Goal: Task Accomplishment & Management: Complete application form

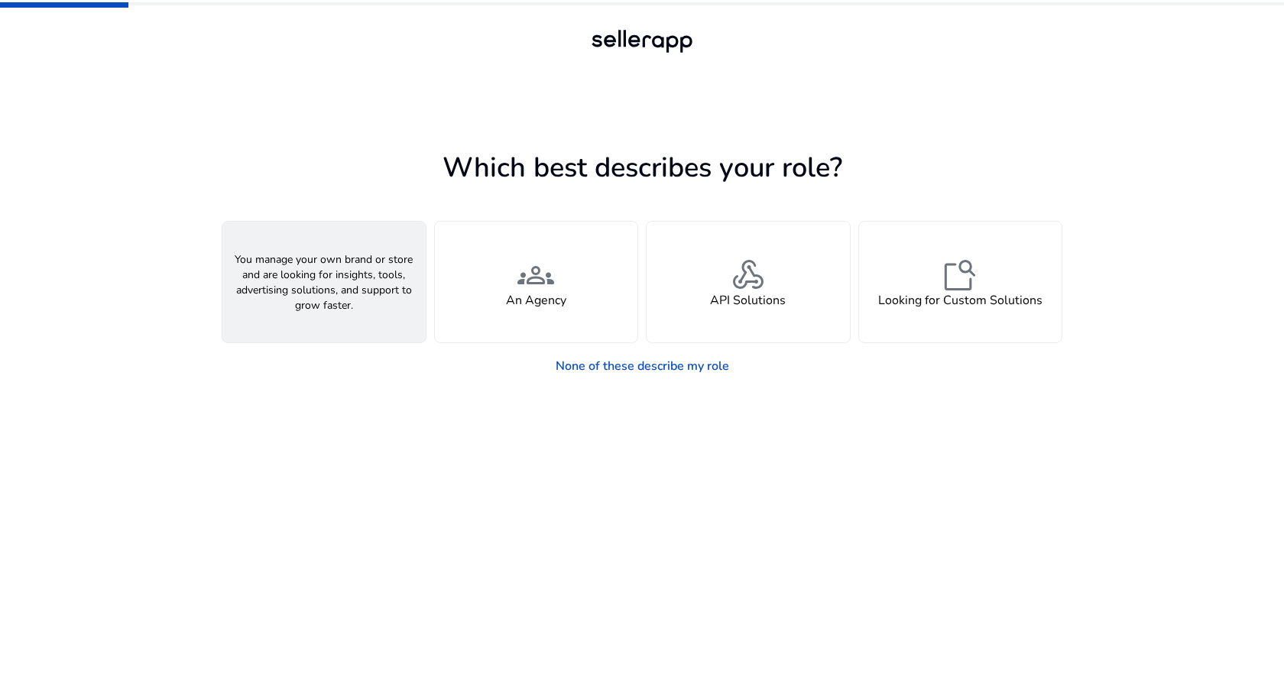
click at [320, 273] on span "person" at bounding box center [324, 275] width 37 height 37
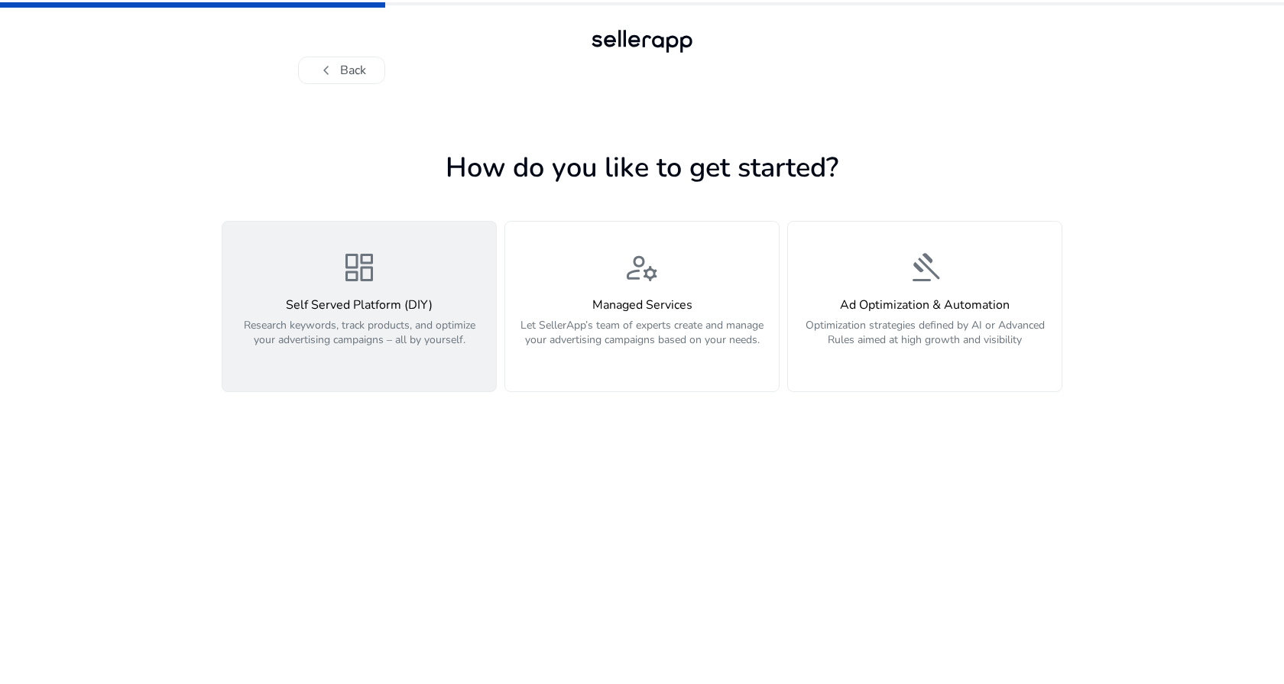
click at [303, 278] on div "dashboard Self Served Platform (DIY) Research keywords, track products, and opt…" at bounding box center [359, 306] width 255 height 115
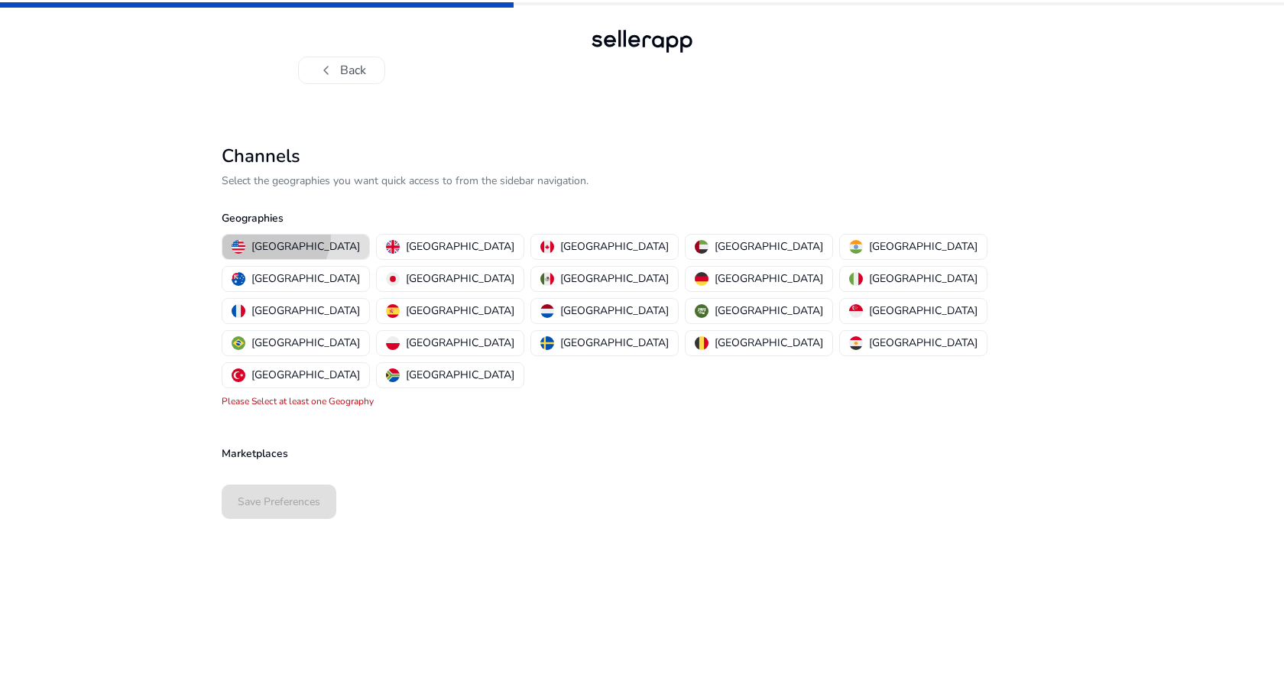
click at [274, 236] on button "[GEOGRAPHIC_DATA]" at bounding box center [295, 247] width 147 height 24
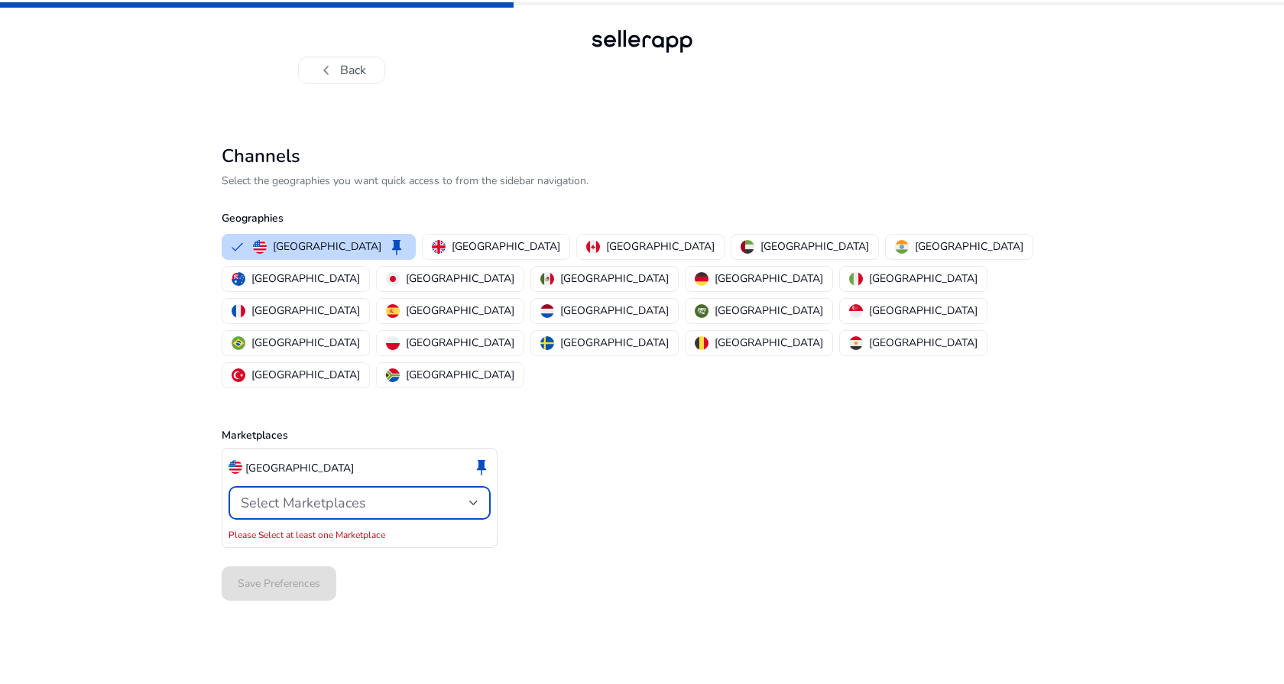
click at [325, 494] on span "Select Marketplaces" at bounding box center [303, 503] width 125 height 18
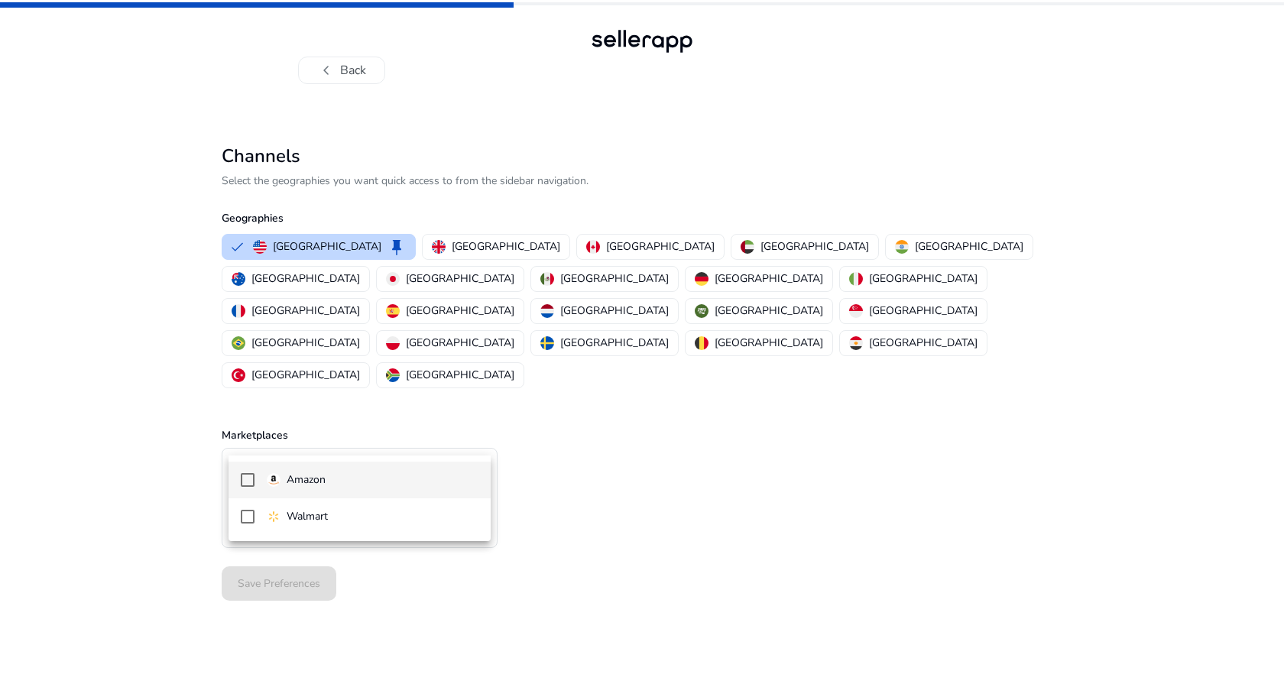
click at [325, 440] on div at bounding box center [642, 342] width 1284 height 684
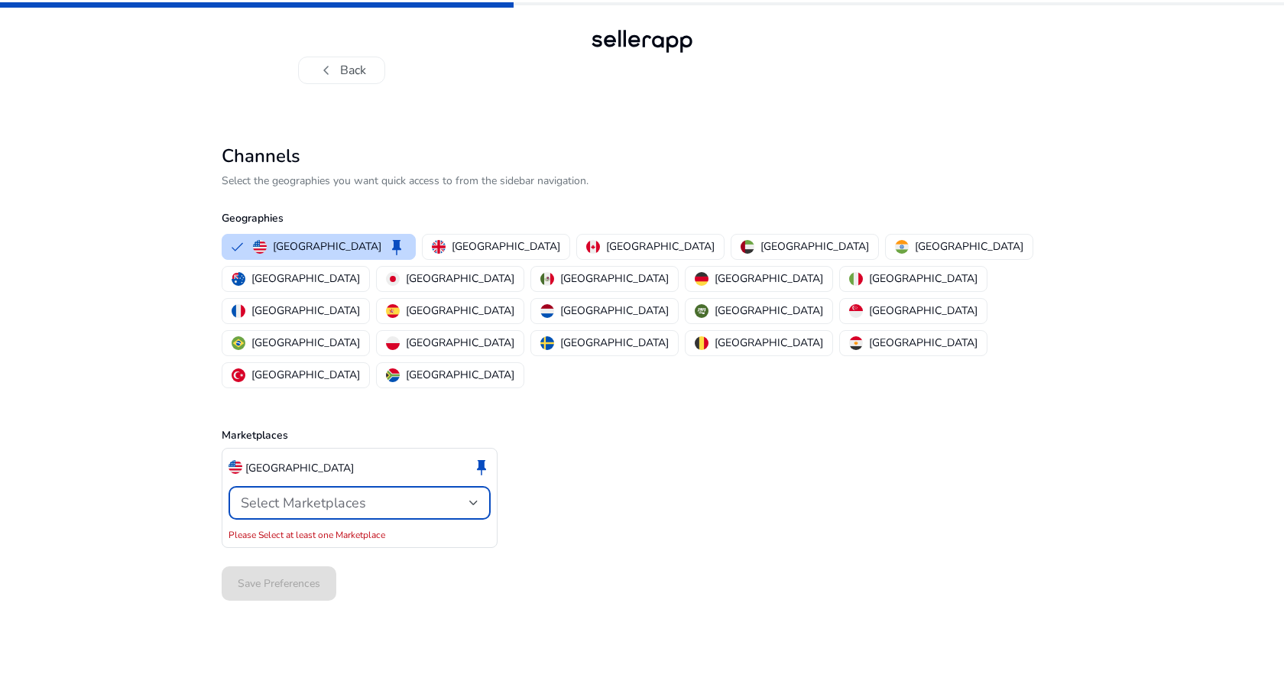
click at [325, 494] on span "Select Marketplaces" at bounding box center [303, 503] width 125 height 18
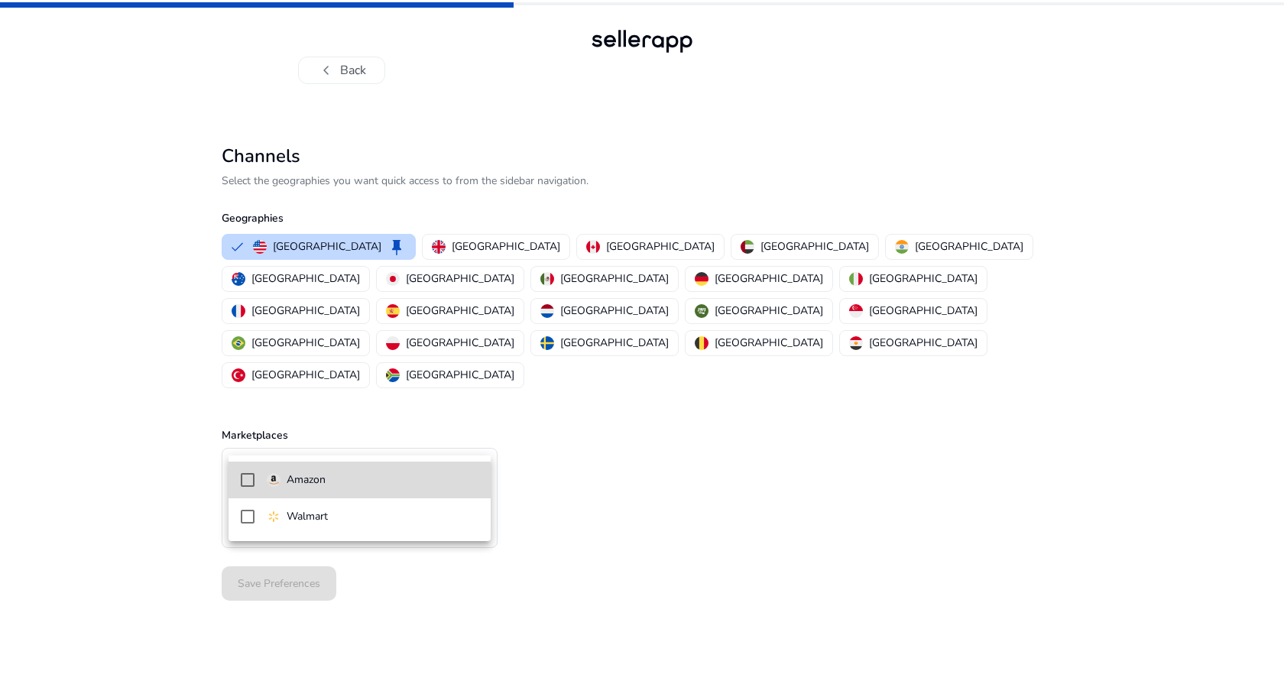
click at [250, 482] on mat-pseudo-checkbox at bounding box center [248, 480] width 14 height 14
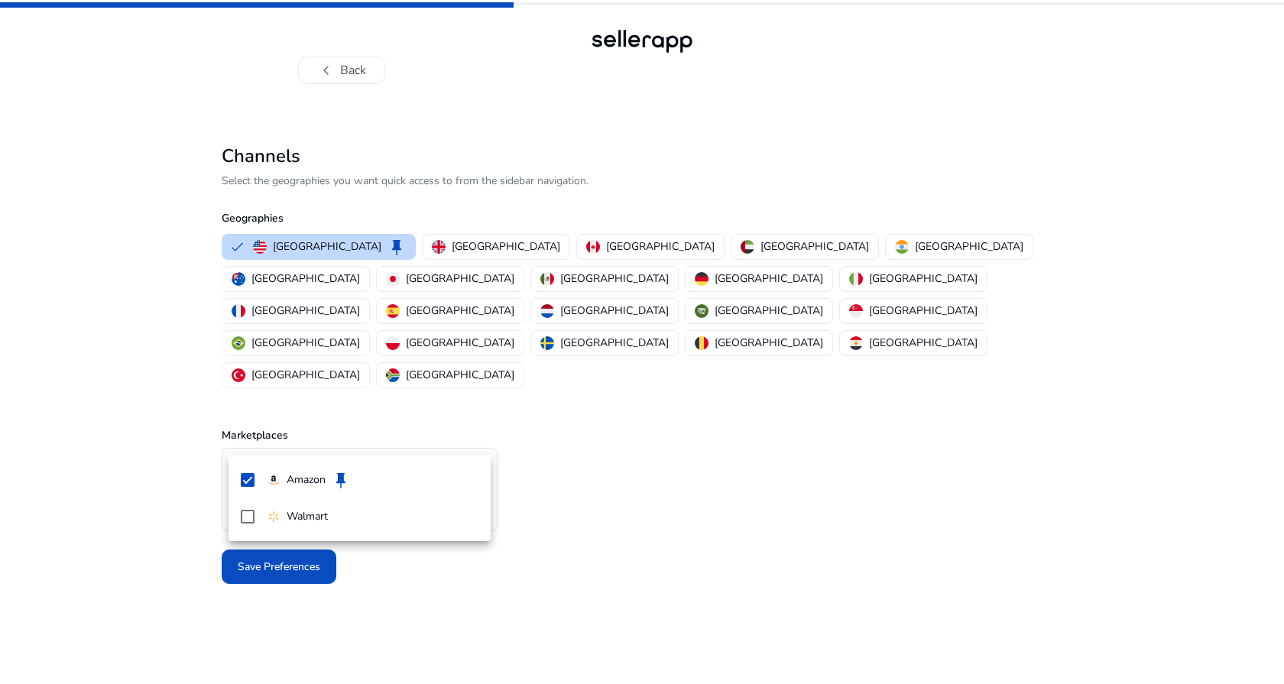
click at [170, 495] on div at bounding box center [642, 342] width 1284 height 684
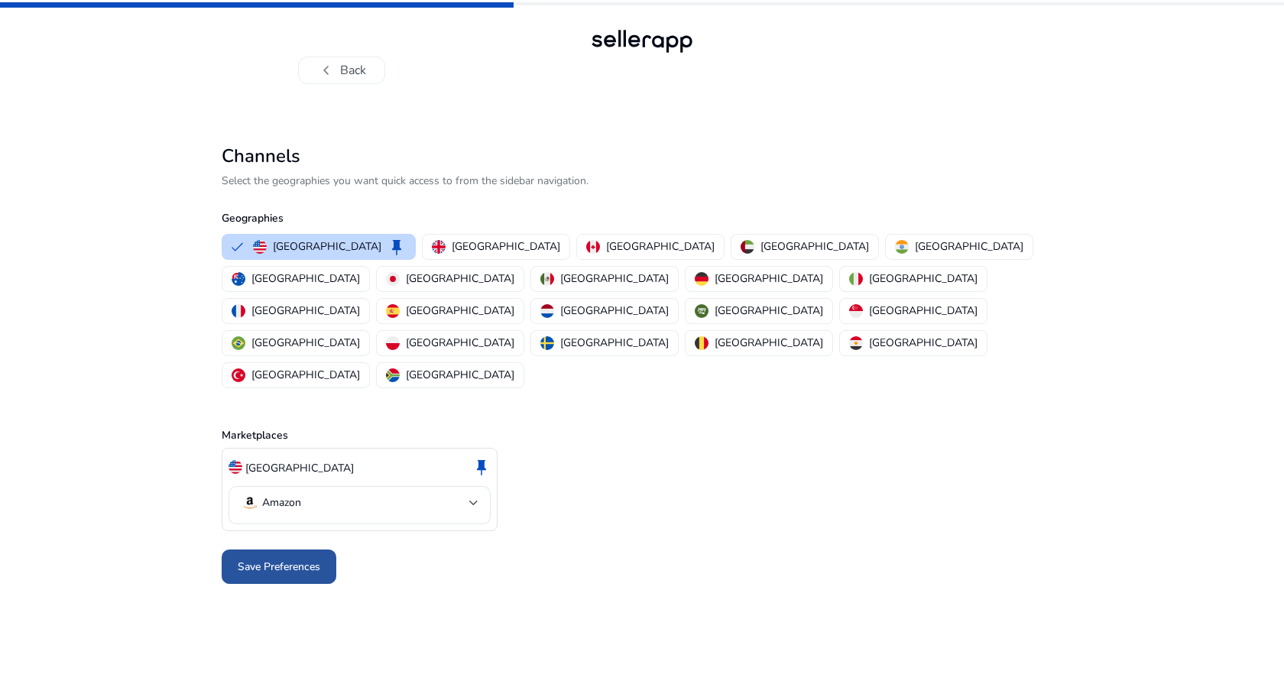
click at [231, 549] on span at bounding box center [279, 567] width 115 height 37
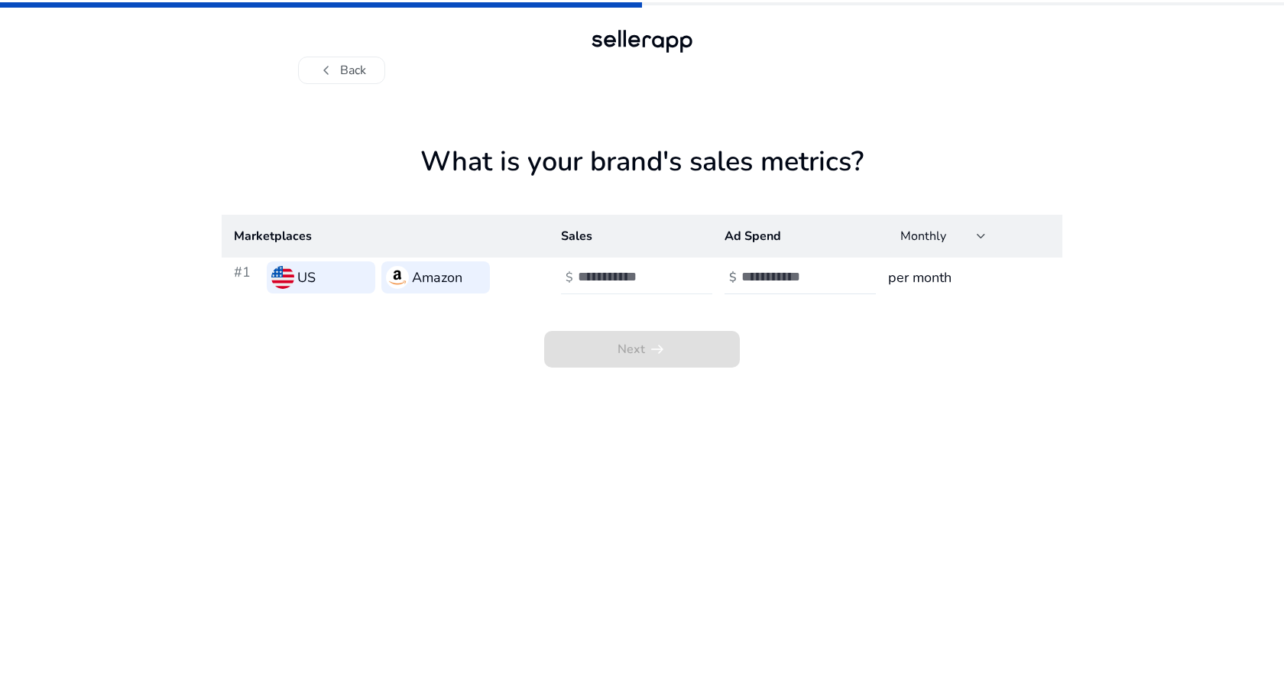
click at [657, 292] on div at bounding box center [647, 278] width 138 height 34
type input "*"
click at [766, 275] on input "number" at bounding box center [792, 276] width 103 height 17
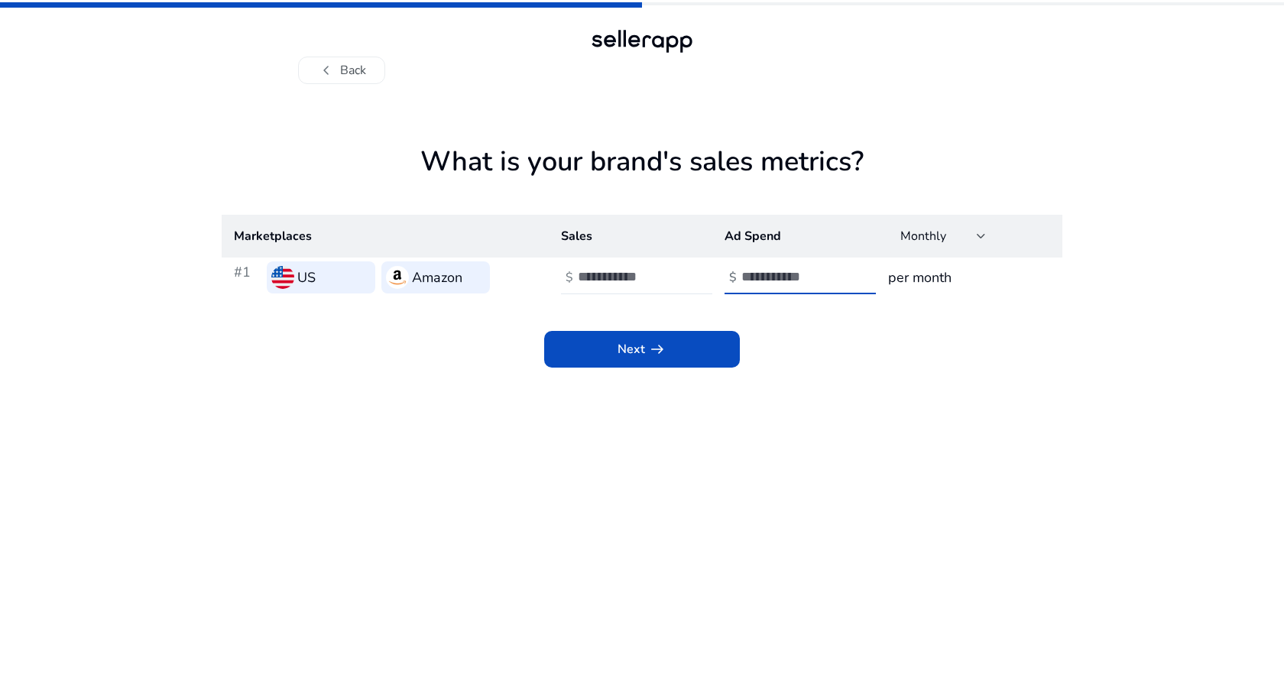
type input "*"
click at [781, 313] on div "Next arrow_right_alt" at bounding box center [642, 332] width 841 height 70
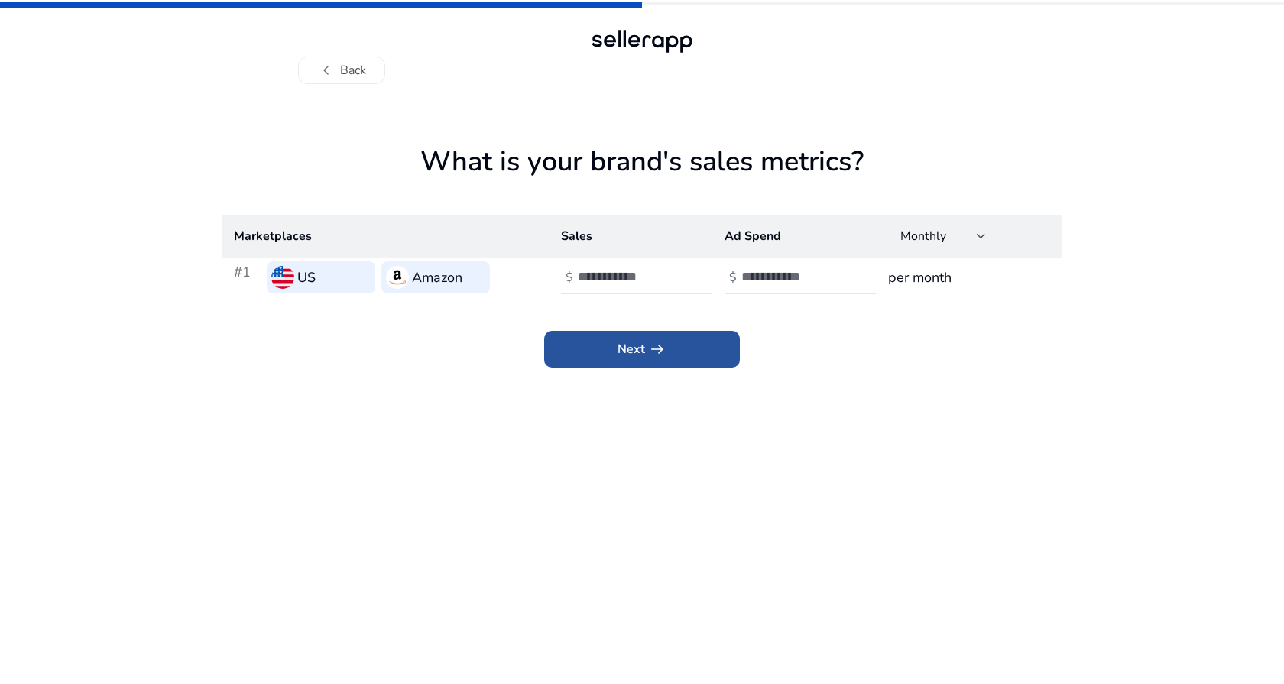
click at [736, 345] on span at bounding box center [642, 349] width 196 height 37
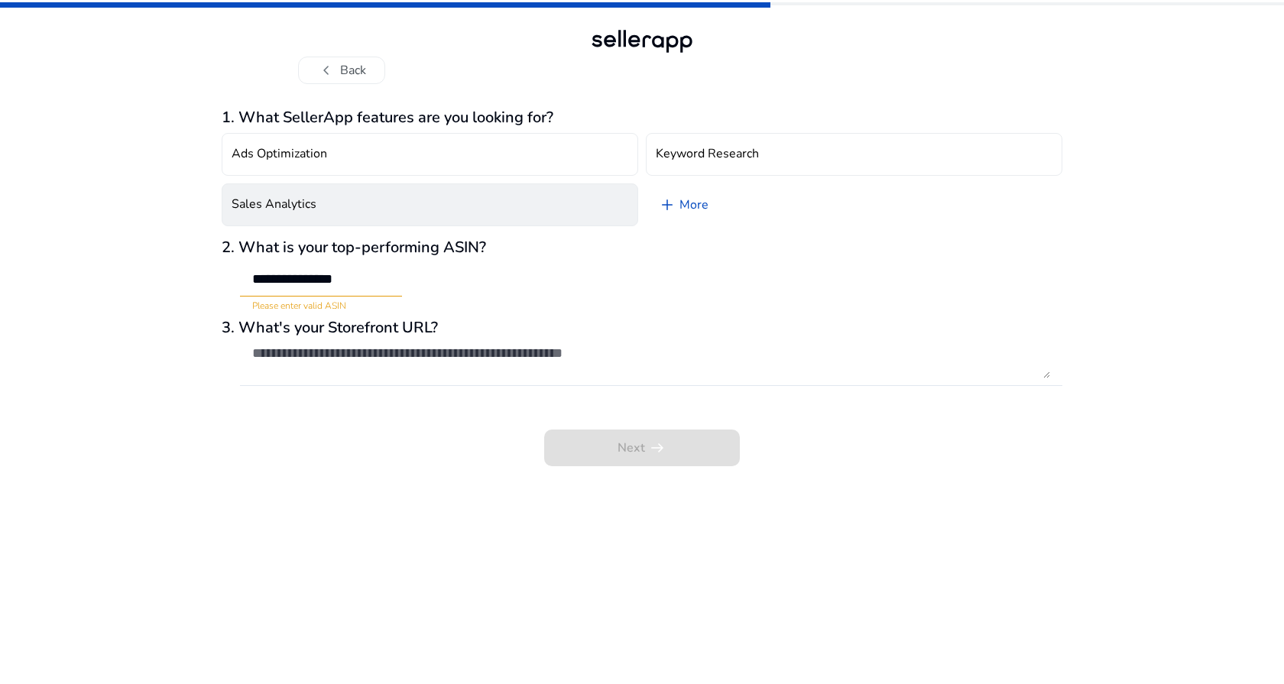
click at [612, 219] on button "Sales Analytics" at bounding box center [430, 204] width 417 height 43
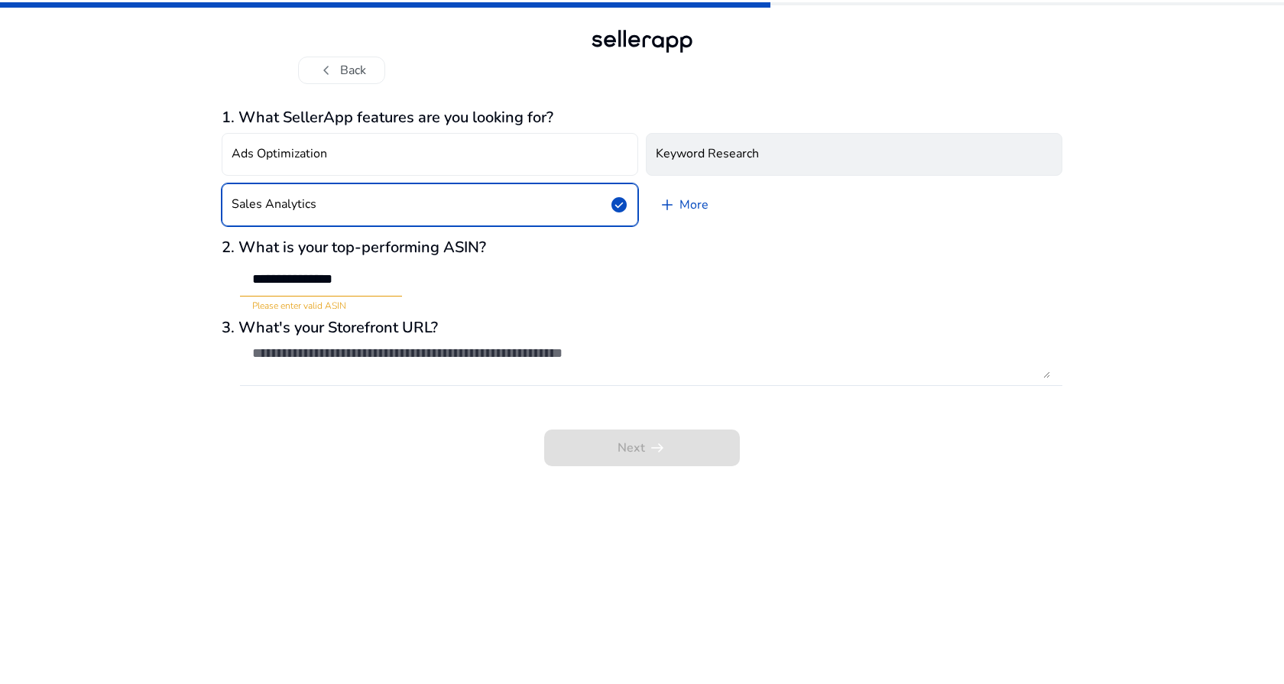
click at [706, 162] on button "Keyword Research" at bounding box center [854, 154] width 417 height 43
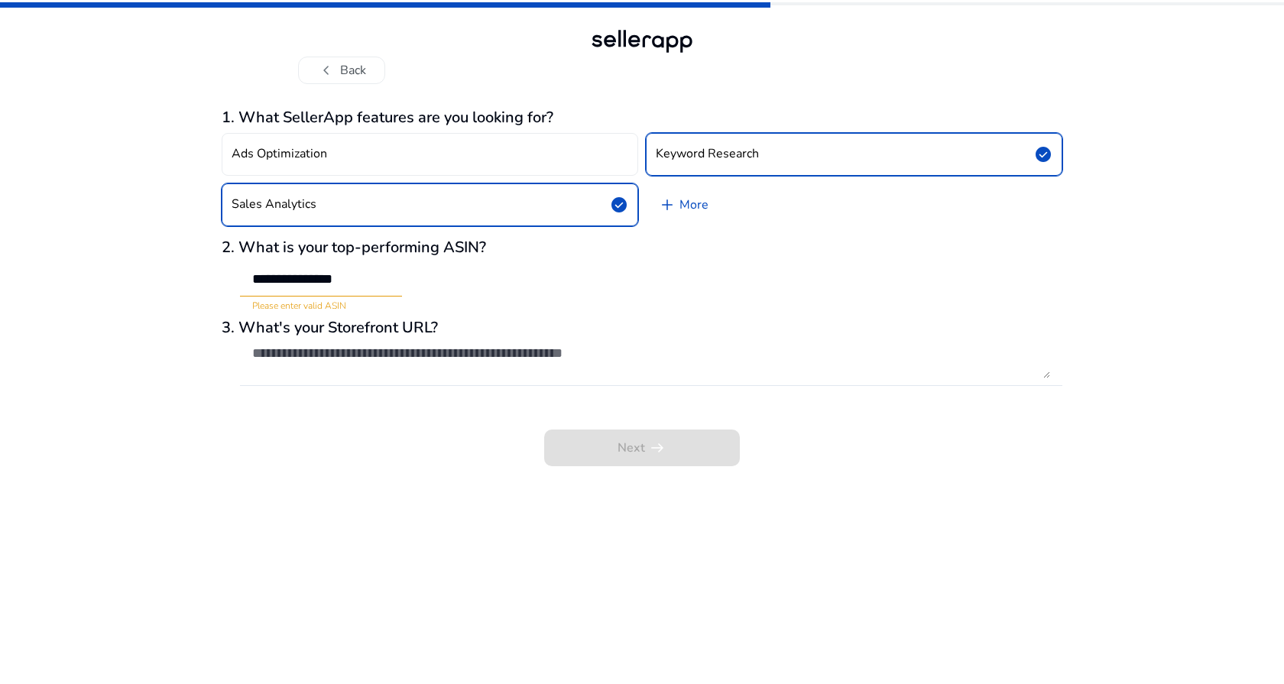
click at [396, 278] on div "**********" at bounding box center [321, 280] width 162 height 34
drag, startPoint x: 396, startPoint y: 278, endPoint x: 250, endPoint y: 277, distance: 146.0
click at [250, 277] on div "**********" at bounding box center [321, 280] width 162 height 34
type input "**********"
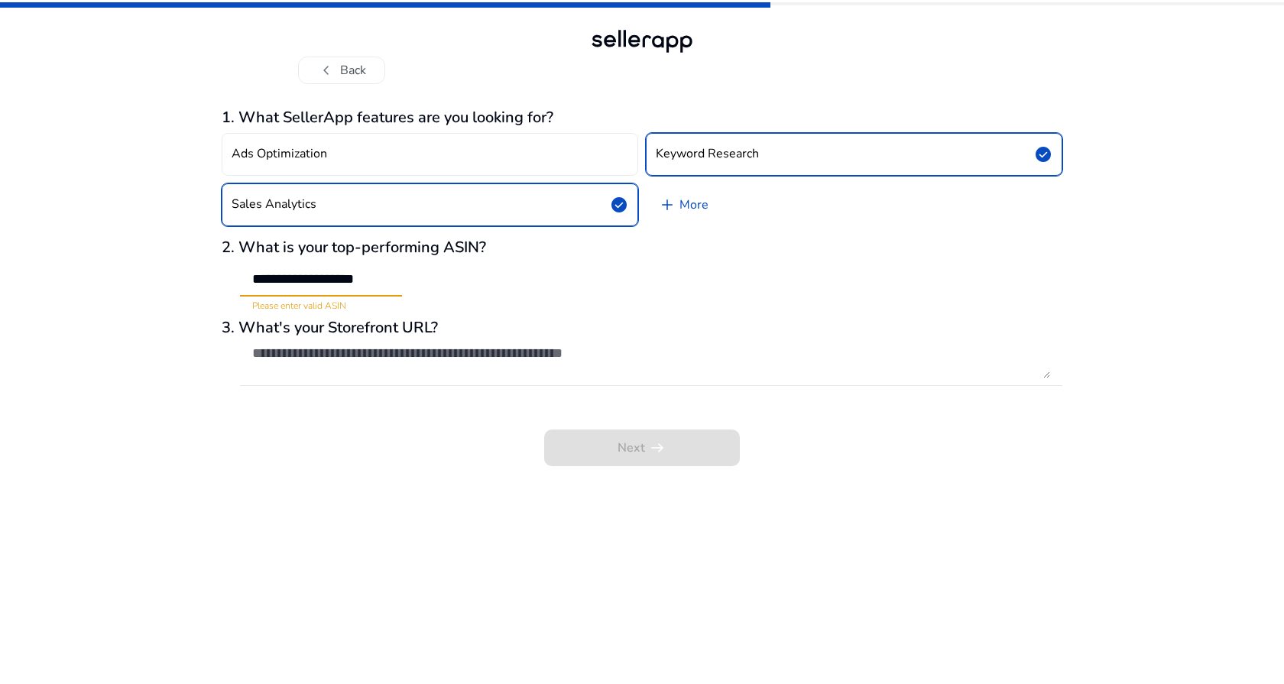
click at [366, 281] on input "**********" at bounding box center [321, 279] width 138 height 17
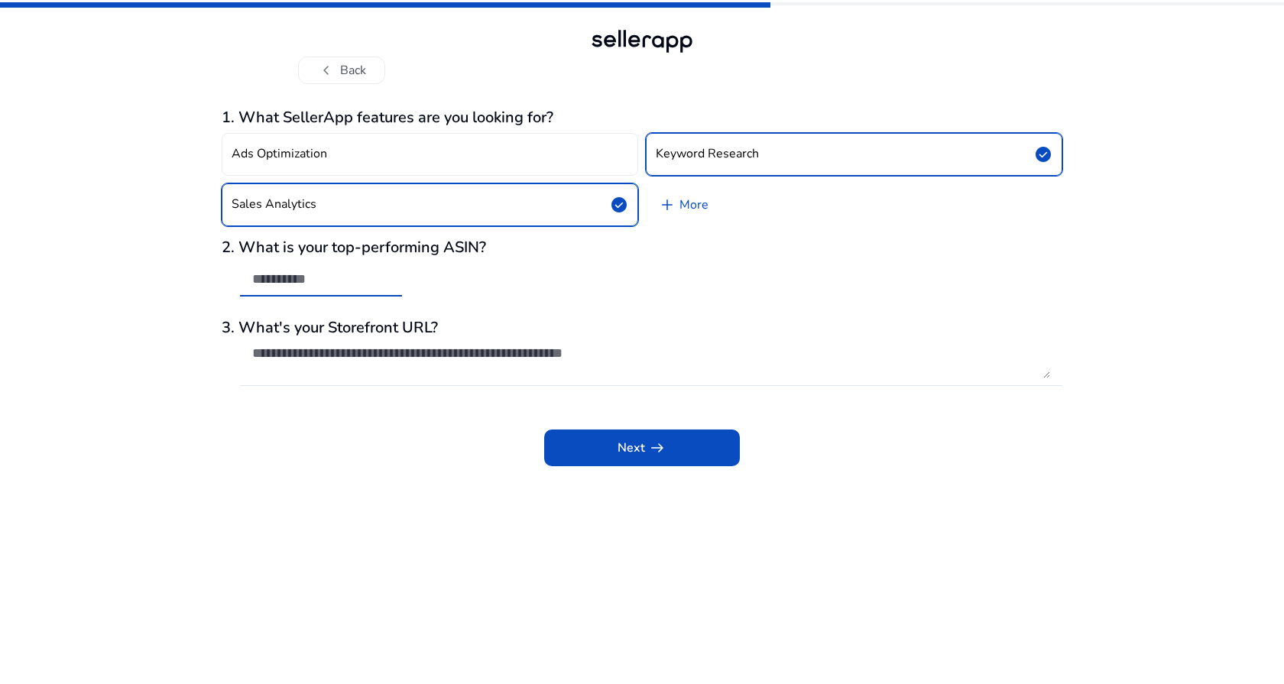
scroll to position [0, 0]
click at [167, 304] on div "chevron_left Back 1. What SellerApp features are you looking for? Ads Optimizat…" at bounding box center [642, 342] width 1284 height 684
click at [265, 430] on div "Next arrow_right_alt" at bounding box center [642, 437] width 841 height 58
click at [343, 343] on div at bounding box center [651, 361] width 798 height 49
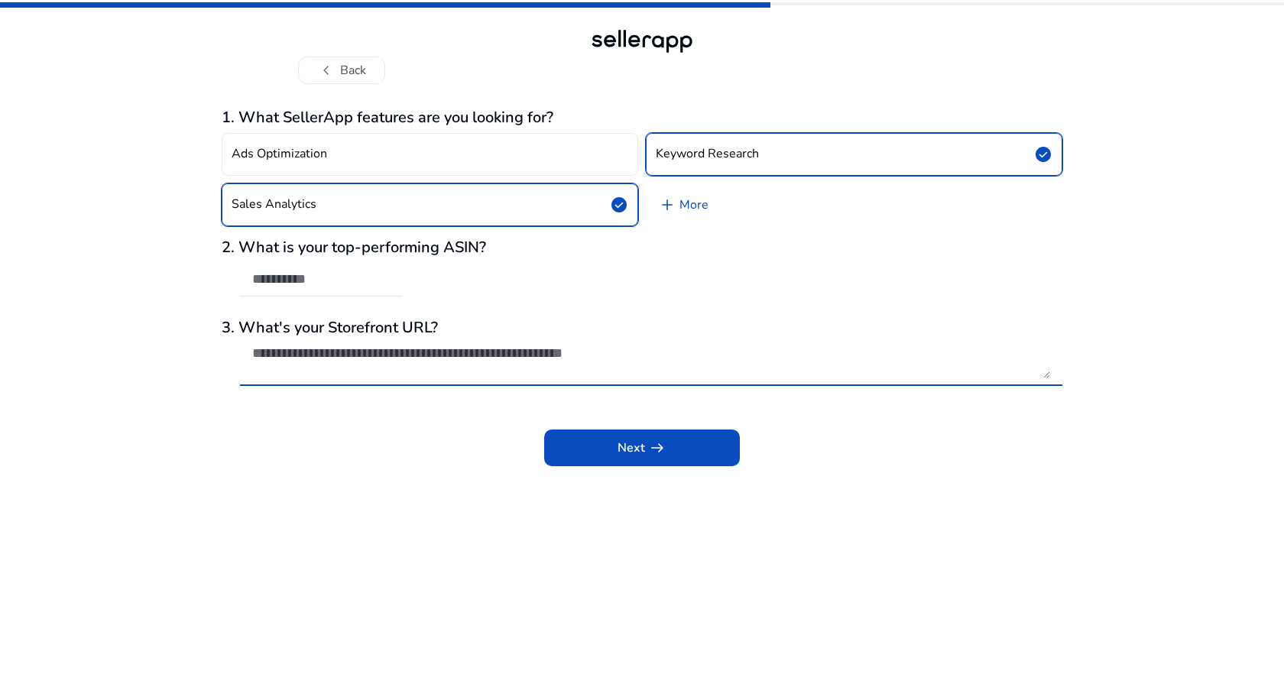
click at [583, 359] on textarea at bounding box center [651, 362] width 798 height 34
click at [540, 383] on div at bounding box center [651, 361] width 798 height 49
click at [540, 368] on textarea at bounding box center [651, 362] width 798 height 34
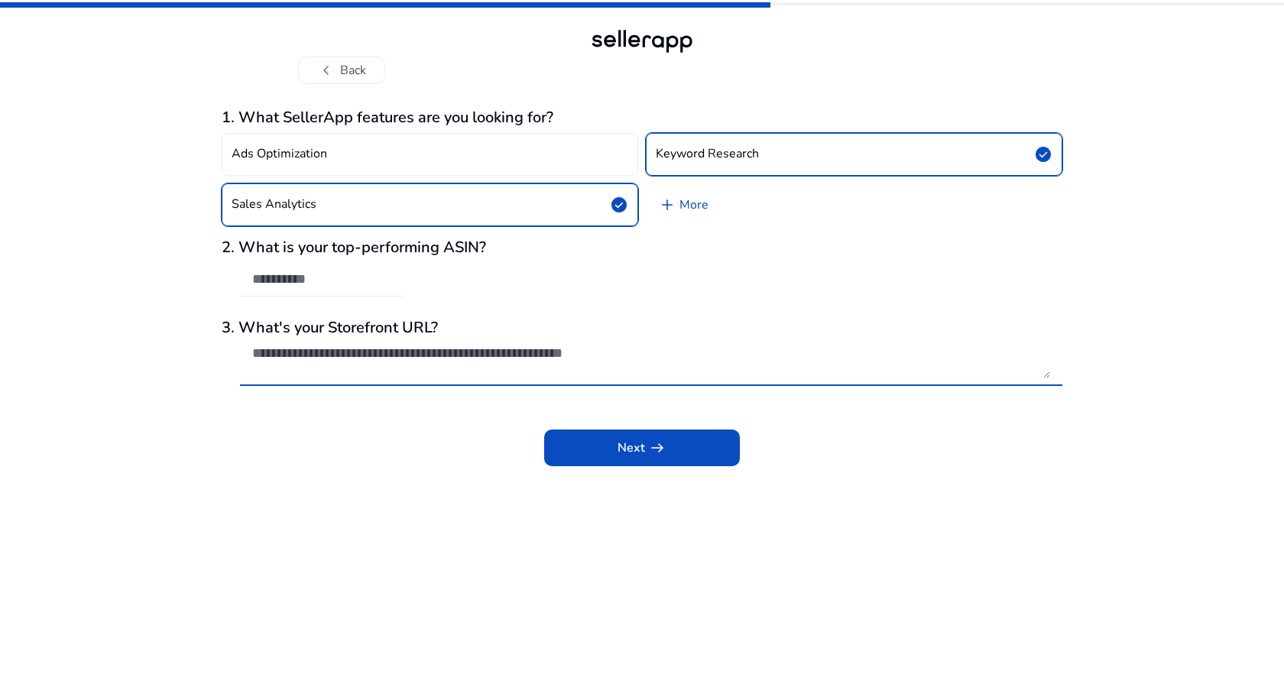
click at [540, 368] on textarea at bounding box center [651, 362] width 798 height 34
paste textarea "**********"
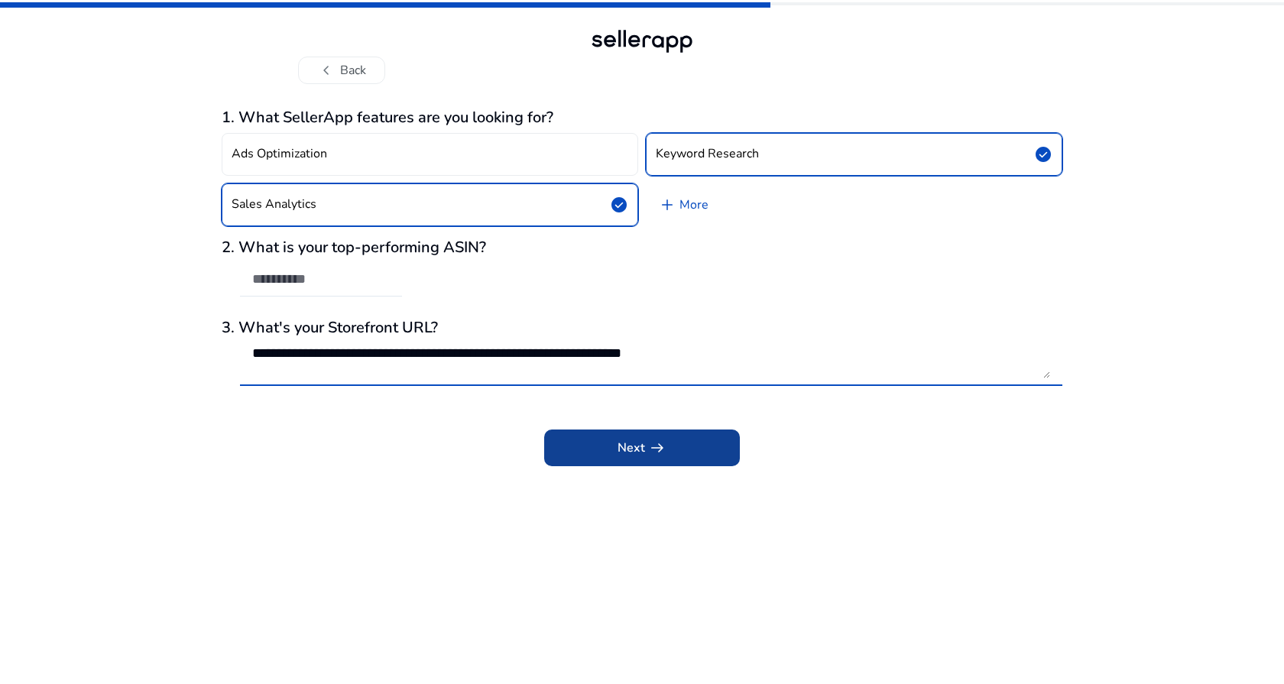
type textarea "**********"
click at [622, 446] on span "Next arrow_right_alt" at bounding box center [642, 448] width 49 height 18
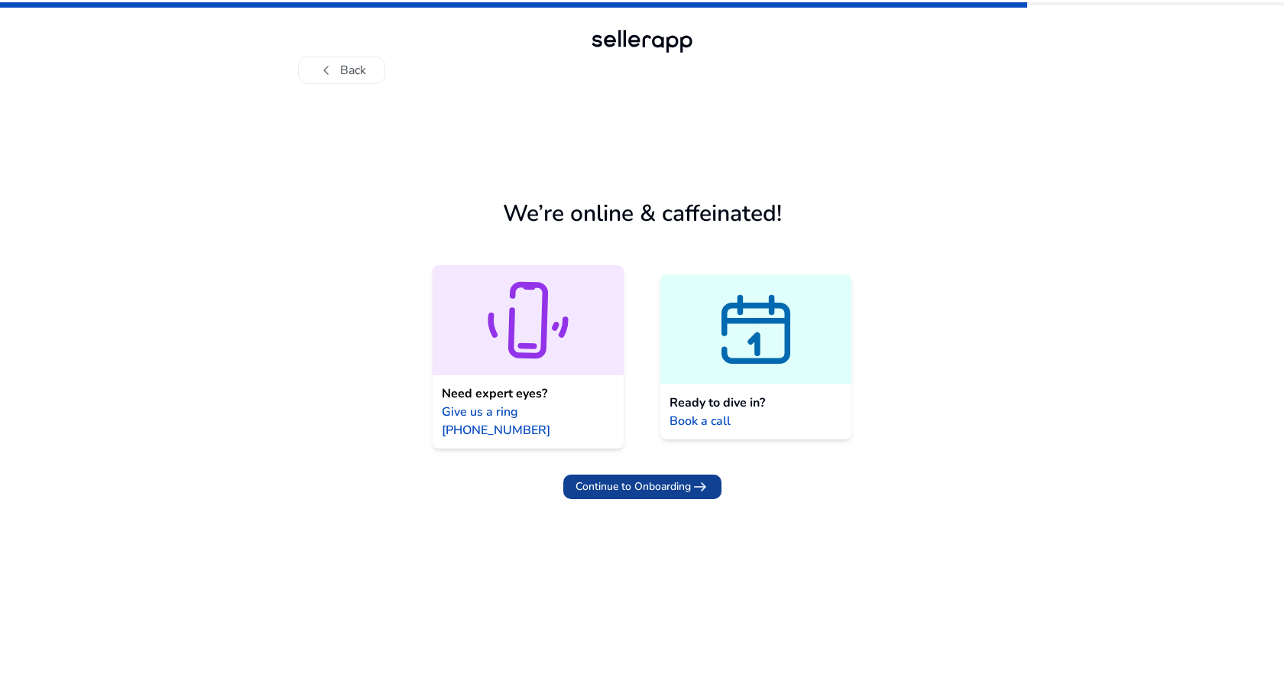
click at [634, 479] on span "Continue to Onboarding" at bounding box center [633, 487] width 115 height 16
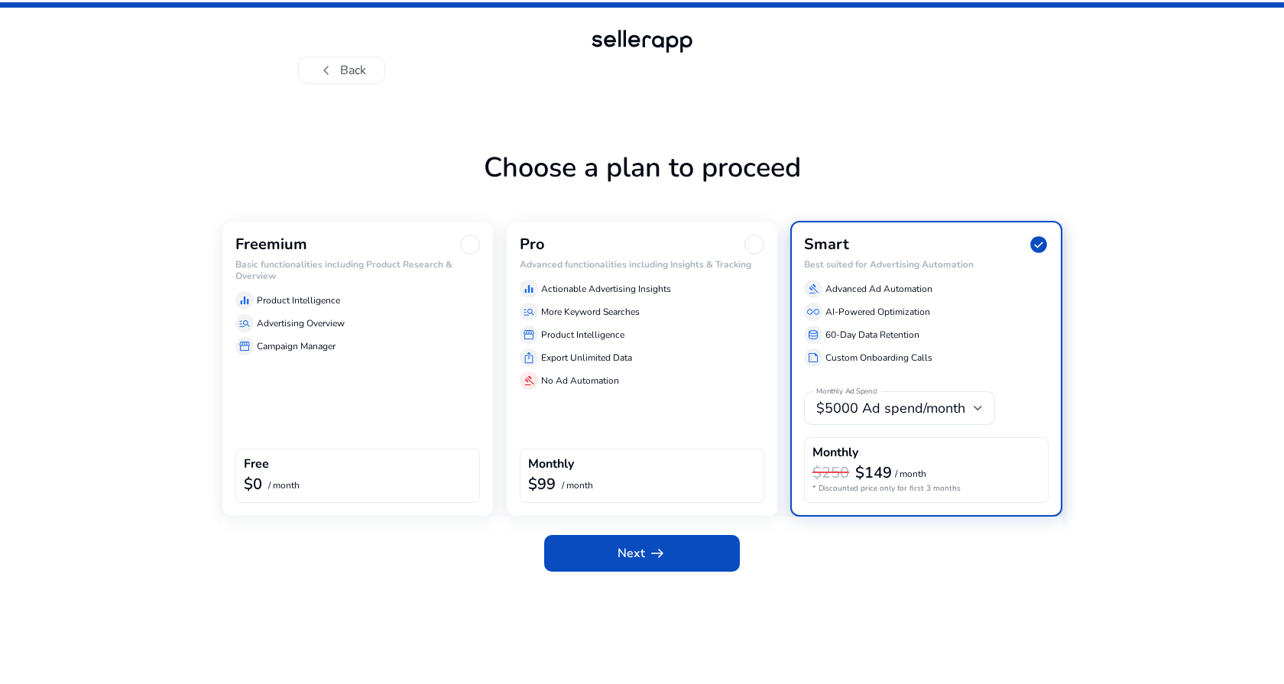
click at [459, 399] on div "Freemium Basic functionalities including Product Research & Overview equalizer …" at bounding box center [358, 369] width 272 height 296
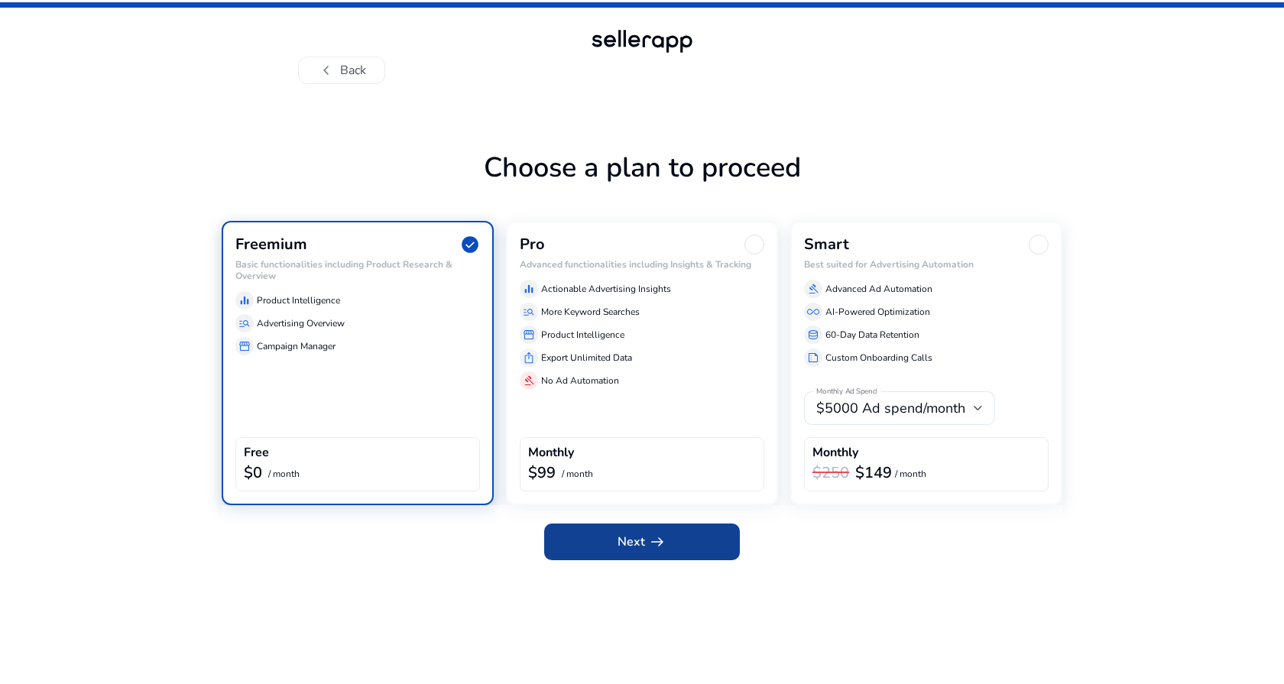
click at [627, 547] on span "Next arrow_right_alt" at bounding box center [642, 542] width 49 height 18
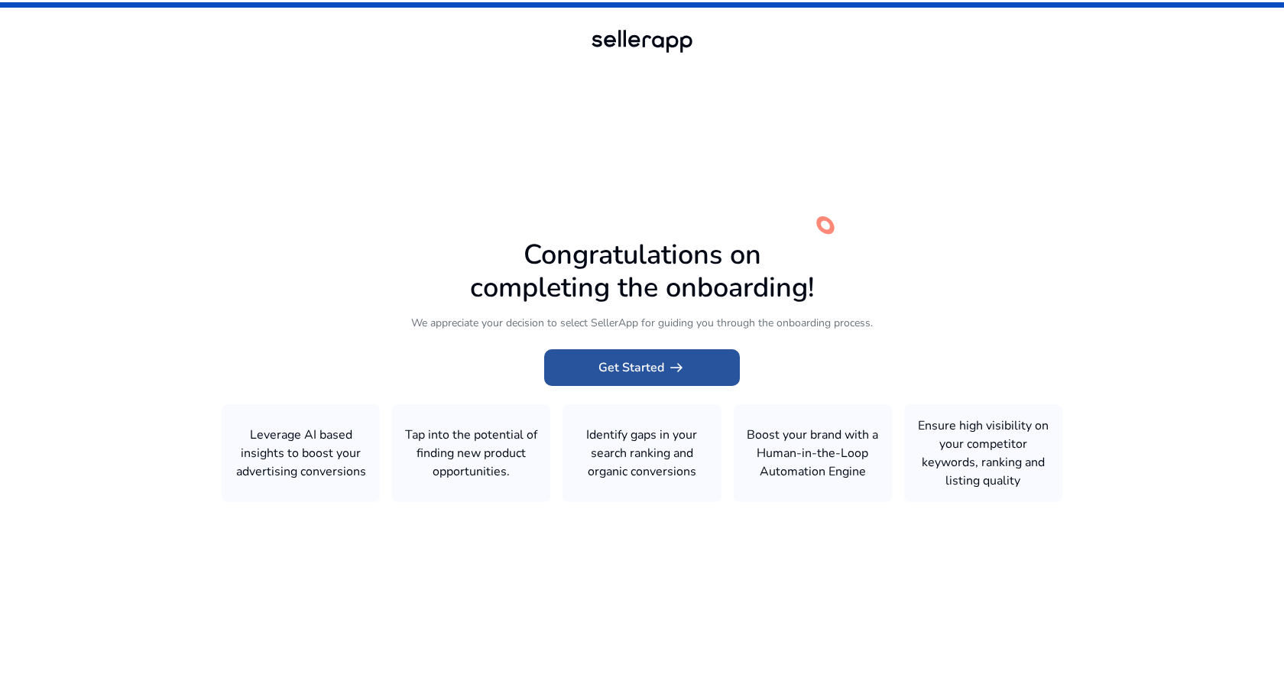
click at [624, 352] on span at bounding box center [642, 367] width 196 height 37
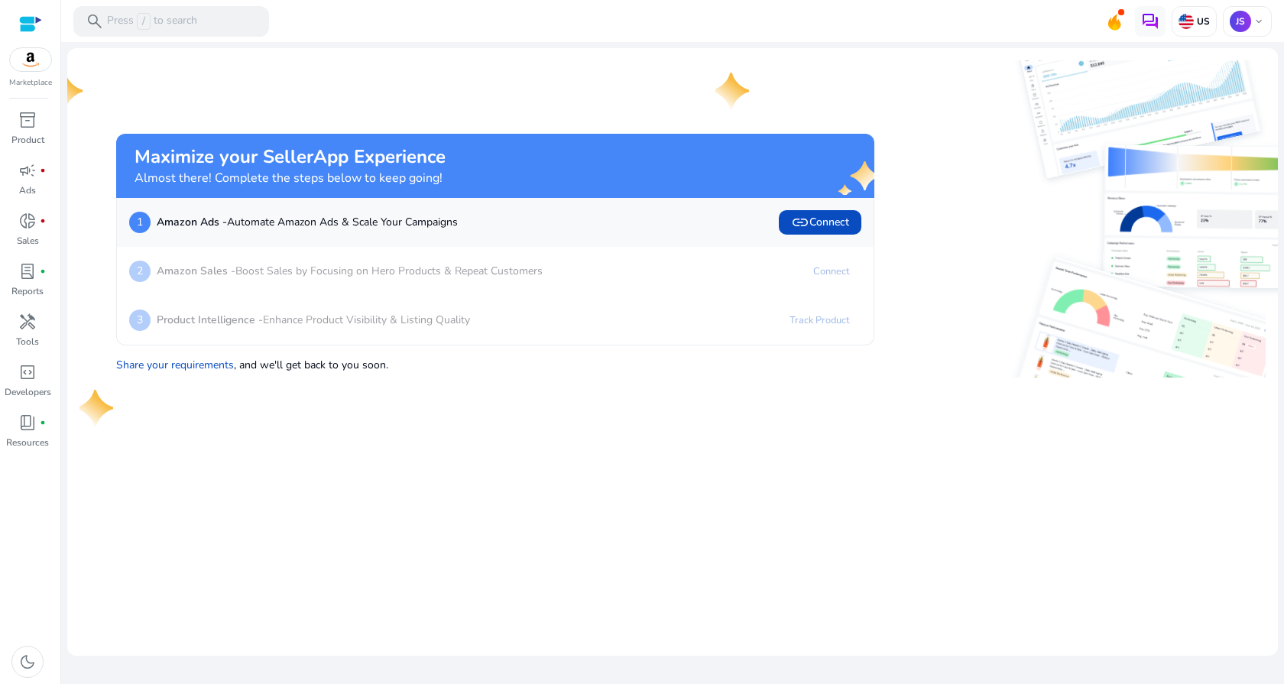
click at [514, 257] on div "2 Amazon Sales - Boost Sales by Focusing on Hero Products & Repeat Customers Co…" at bounding box center [495, 271] width 757 height 49
click at [524, 289] on div "2 Amazon Sales - Boost Sales by Focusing on Hero Products & Repeat Customers Co…" at bounding box center [495, 271] width 757 height 49
click at [736, 267] on div "2 Amazon Sales - Boost Sales by Focusing on Hero Products & Repeat Customers Co…" at bounding box center [495, 271] width 732 height 24
click at [322, 302] on div "3 Product Intelligence - Enhance Product Visibility & Listing Quality Track Pro…" at bounding box center [495, 320] width 757 height 49
click at [22, 128] on span "inventory_2" at bounding box center [27, 120] width 18 height 18
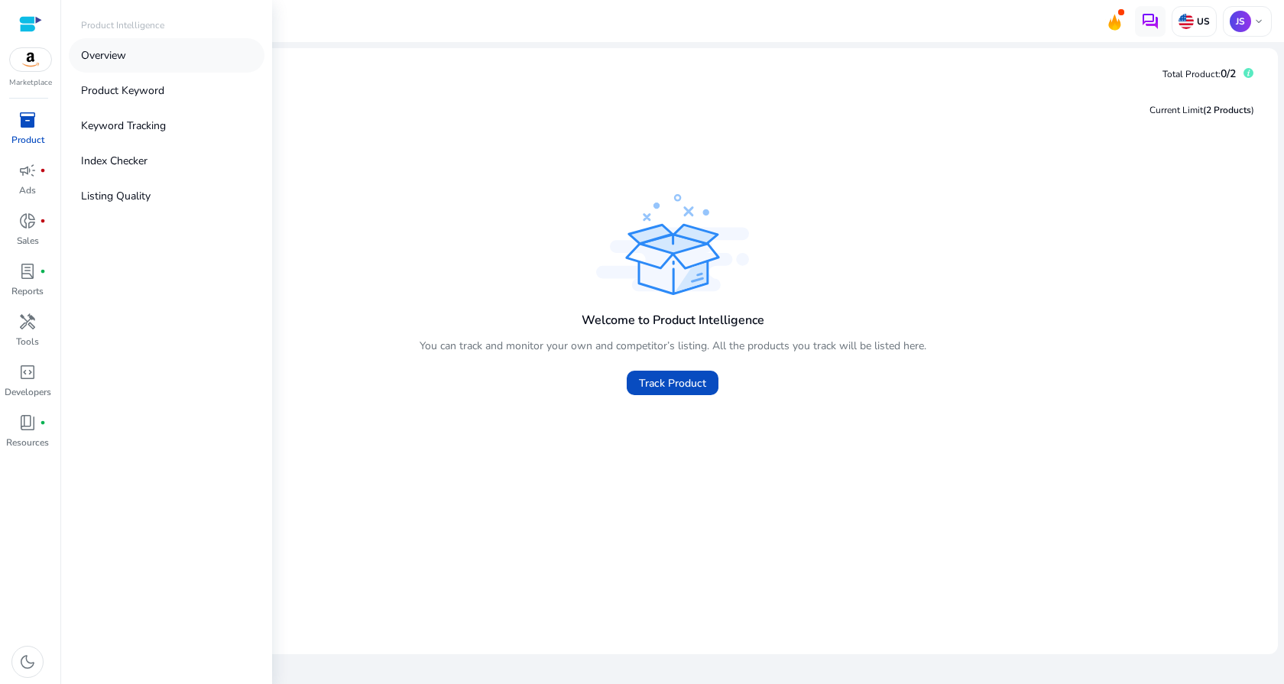
click at [113, 41] on link "Overview" at bounding box center [167, 55] width 196 height 34
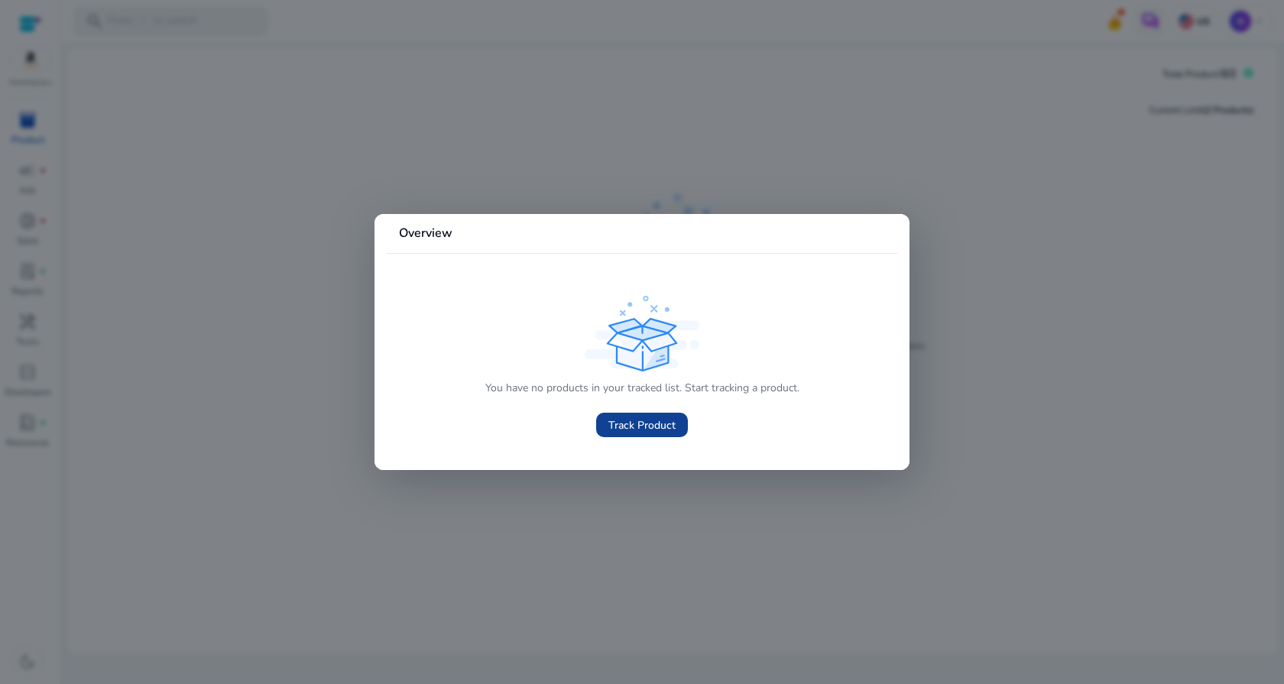
click at [677, 425] on span at bounding box center [642, 425] width 92 height 37
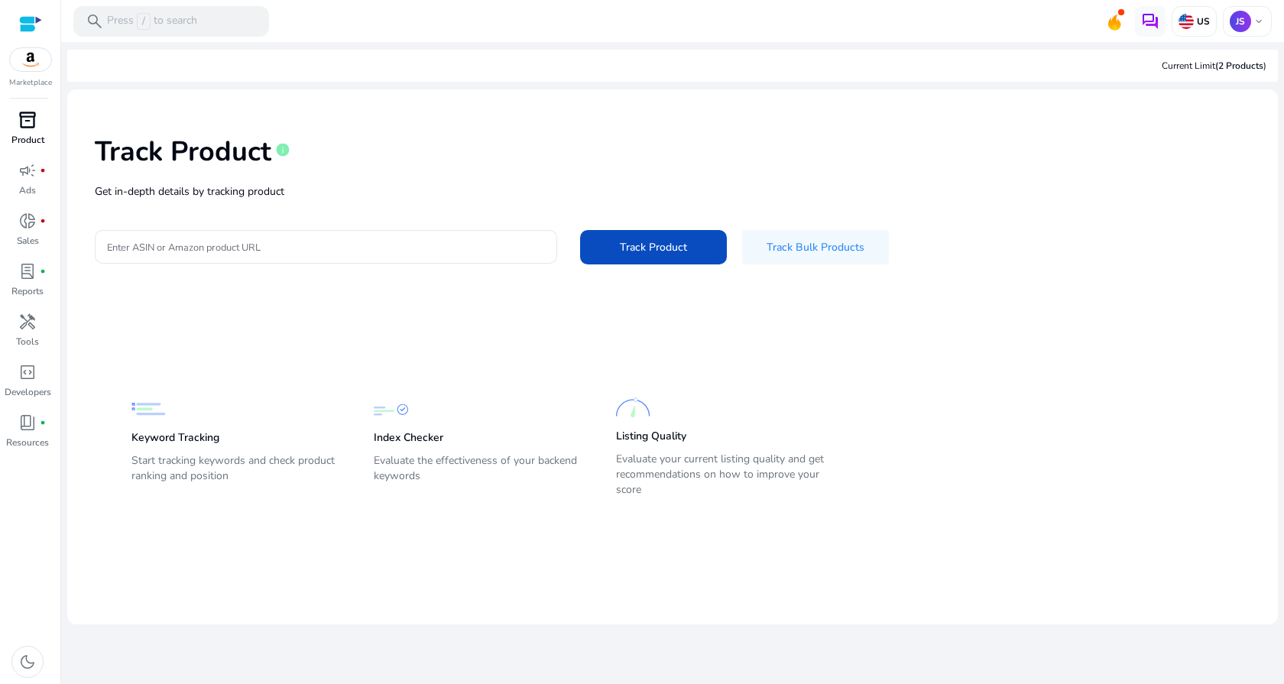
click at [33, 128] on span "inventory_2" at bounding box center [27, 120] width 18 height 18
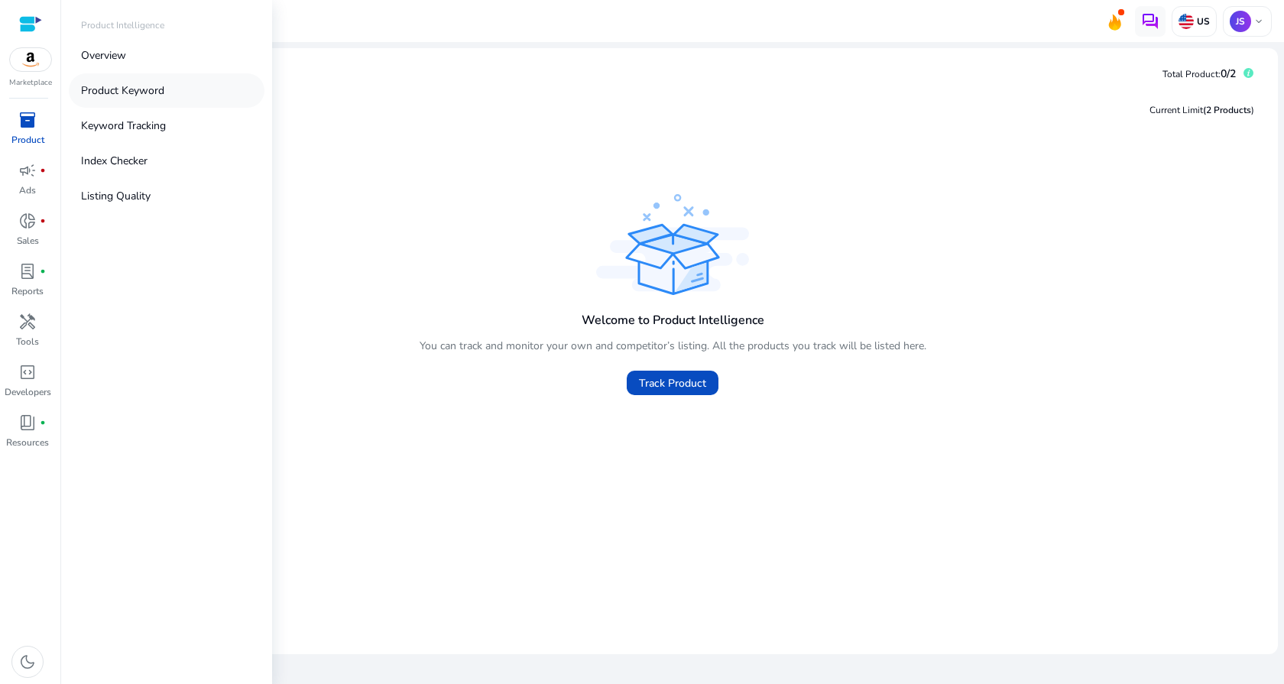
click at [141, 84] on p "Product Keyword" at bounding box center [122, 91] width 83 height 16
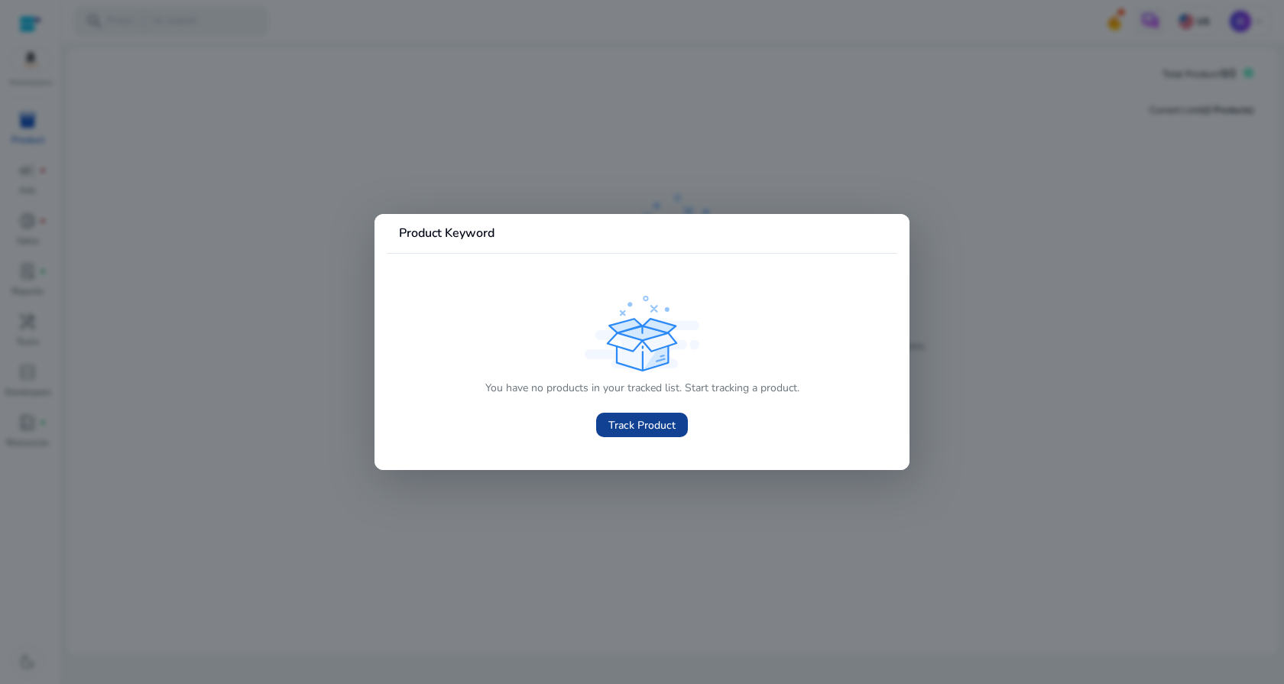
click at [669, 425] on span "Track Product" at bounding box center [641, 425] width 67 height 16
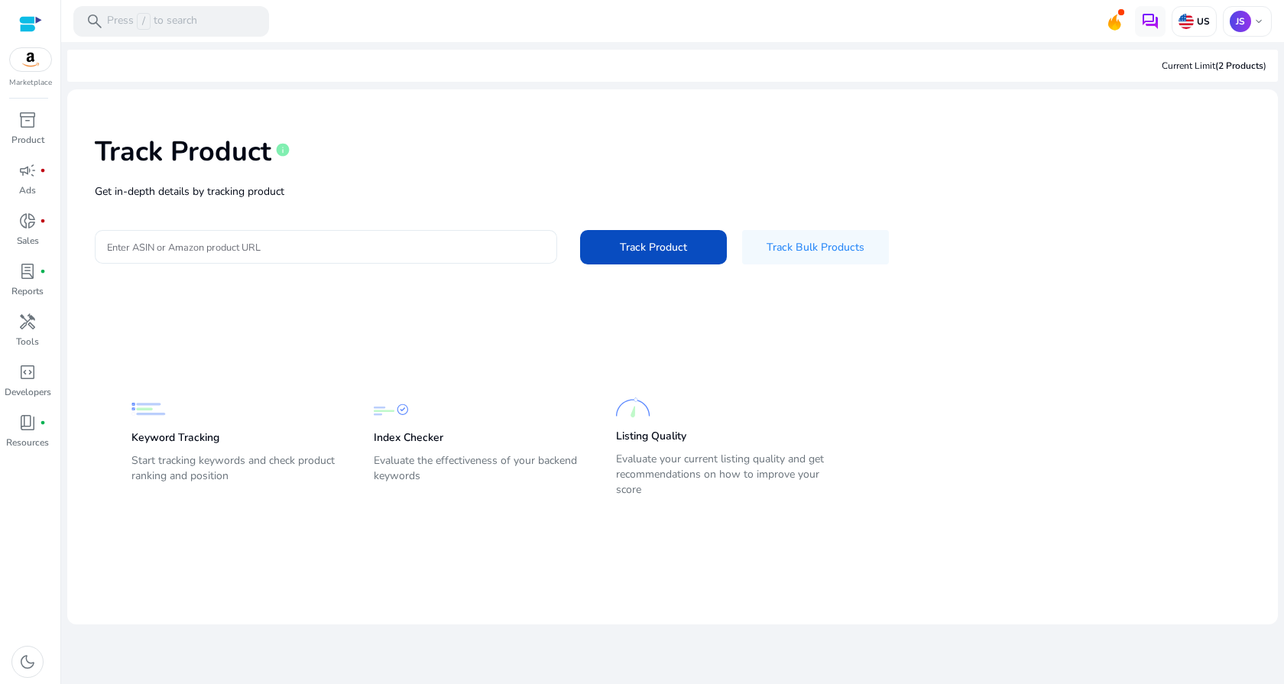
click at [323, 245] on input "Enter ASIN or Amazon product URL" at bounding box center [326, 246] width 438 height 17
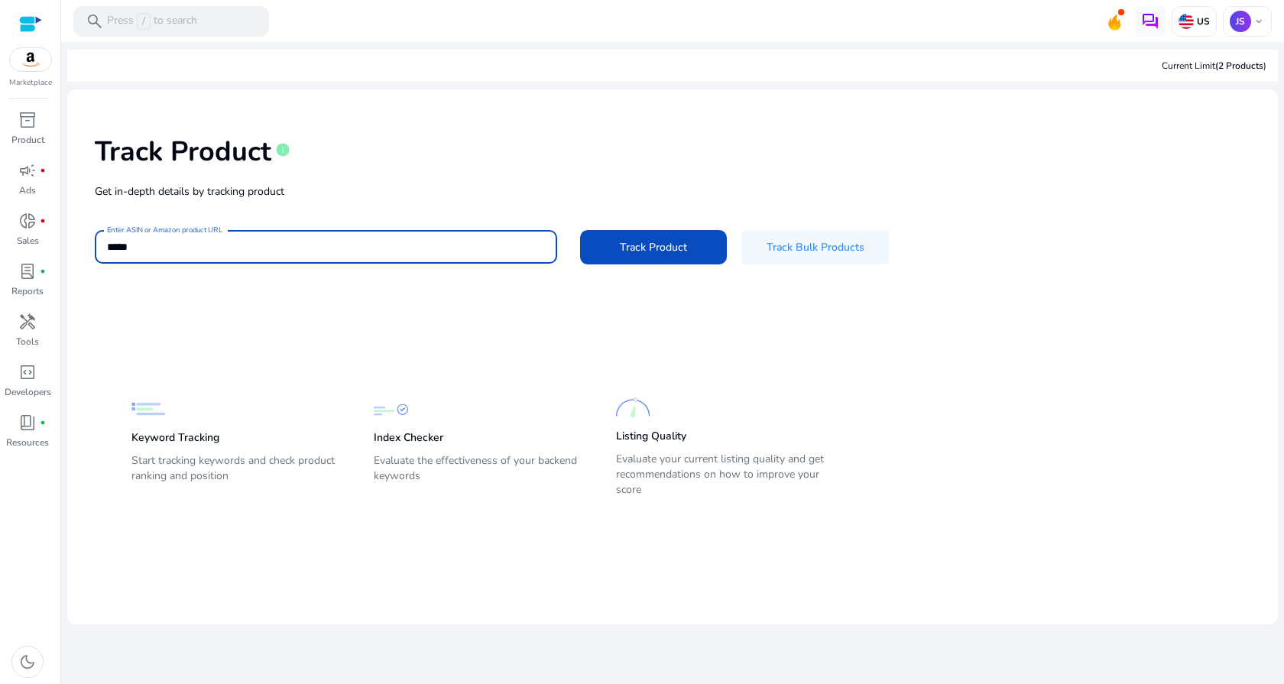
type input "*****"
click at [580, 230] on button "Track Product" at bounding box center [653, 247] width 147 height 34
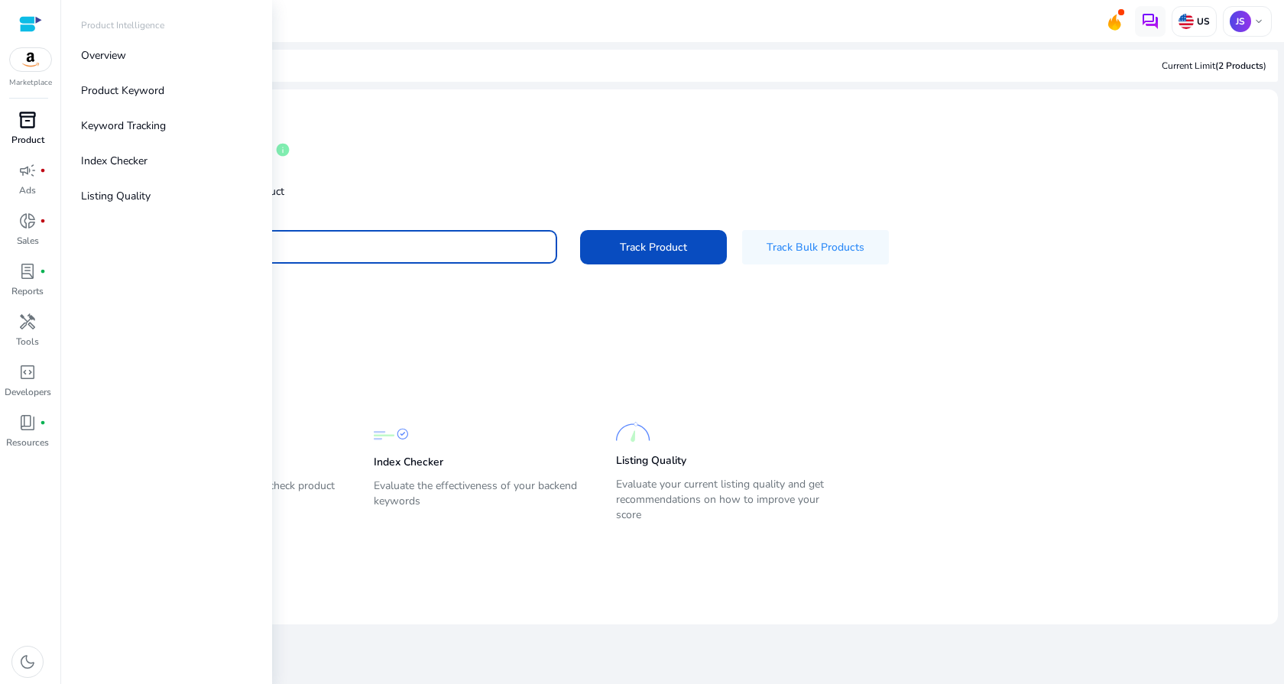
click at [24, 131] on div "inventory_2" at bounding box center [27, 120] width 43 height 24
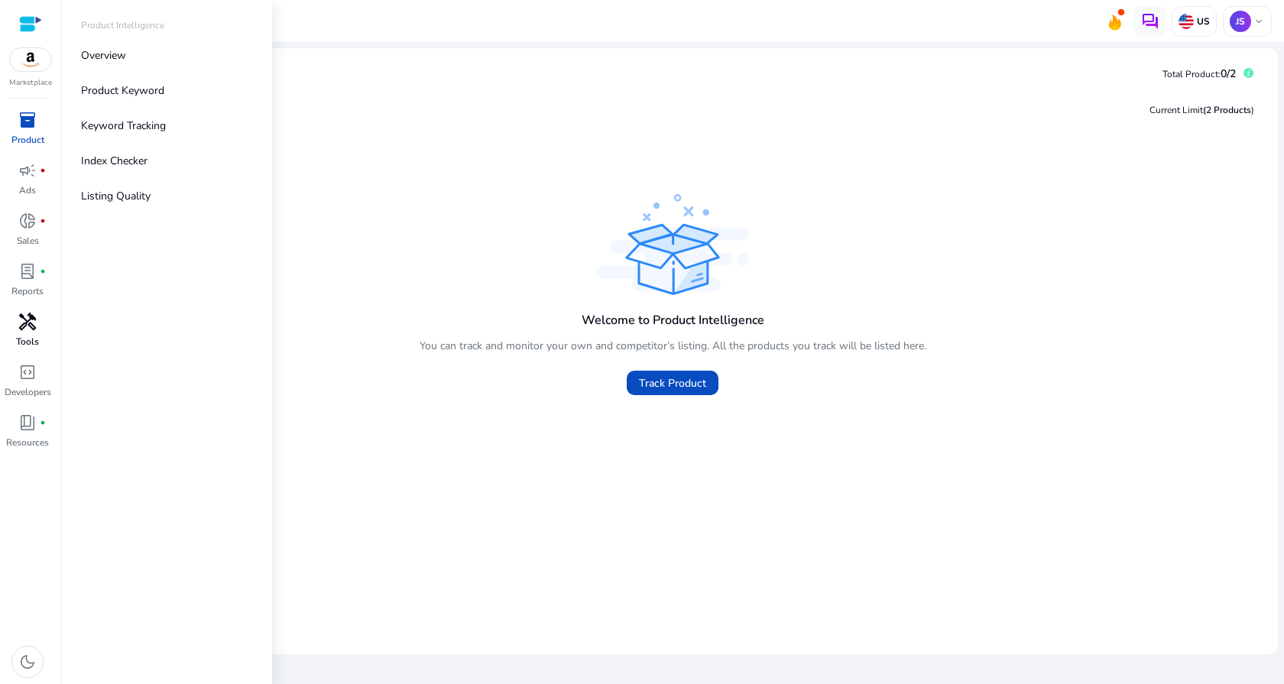
click at [30, 319] on span "handyman" at bounding box center [27, 322] width 18 height 18
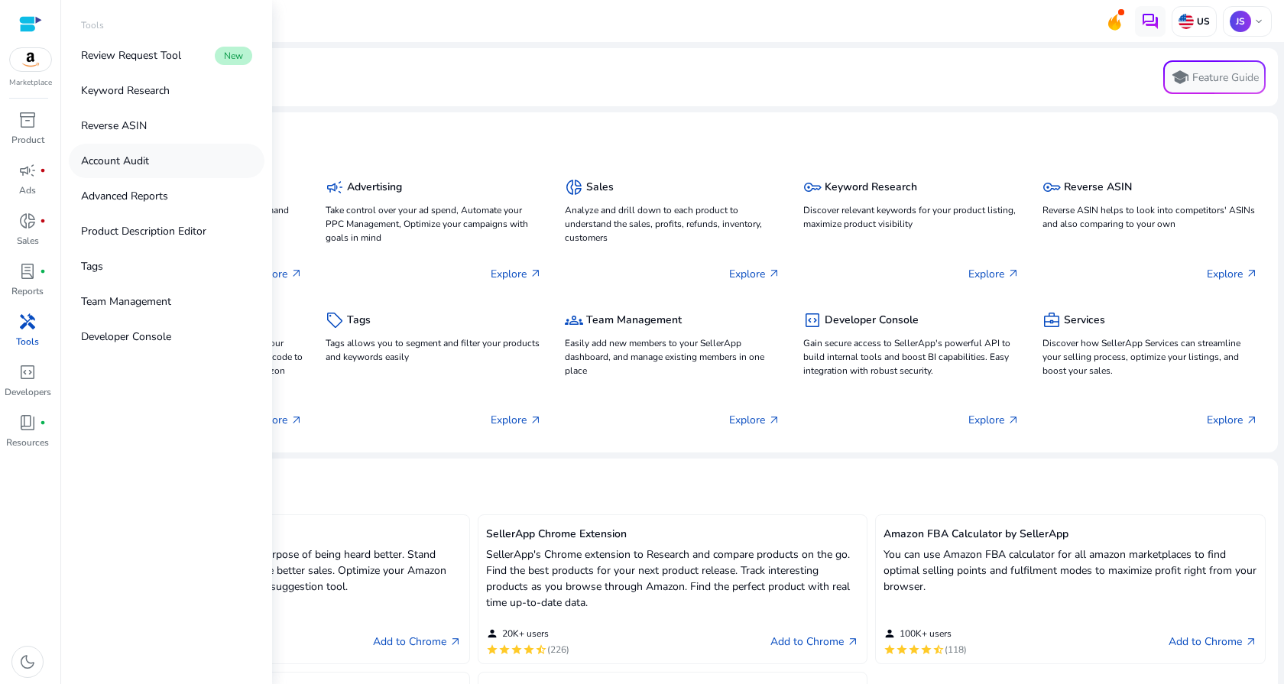
click at [141, 170] on link "Account Audit" at bounding box center [167, 161] width 196 height 34
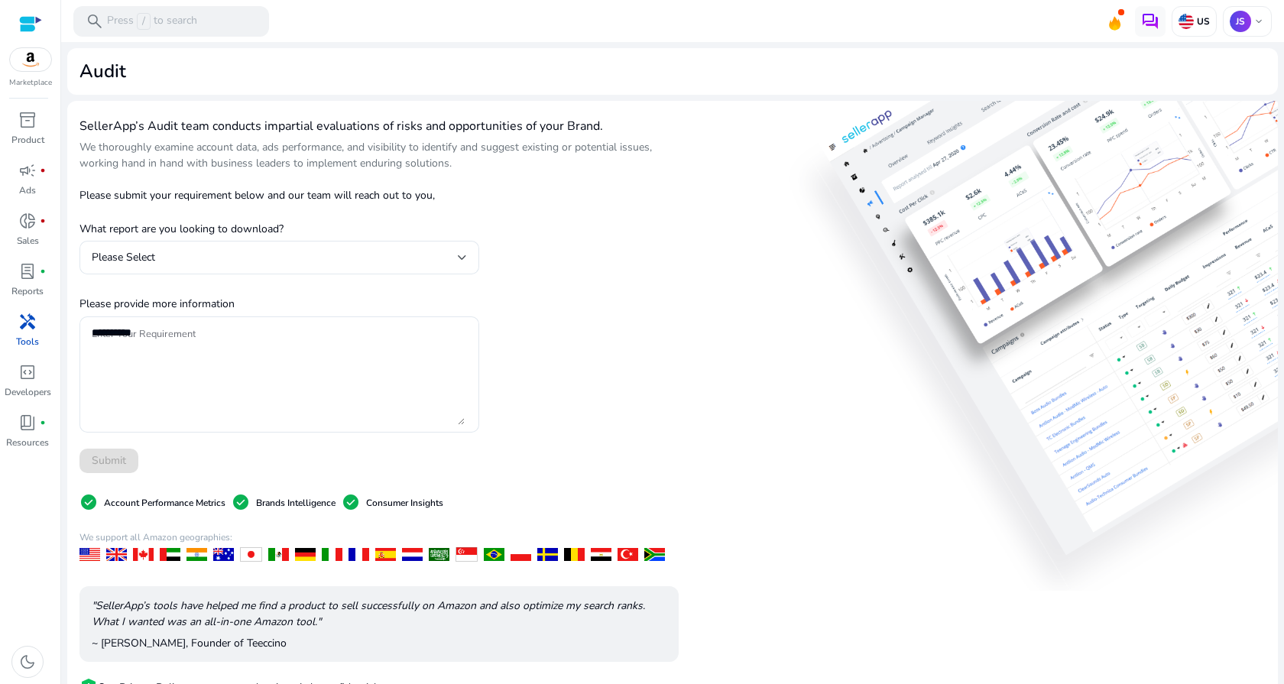
click at [478, 158] on p "We thoroughly examine account data, ads performance, and visibility to identify…" at bounding box center [378, 155] width 599 height 32
click at [37, 329] on div "handyman" at bounding box center [27, 322] width 43 height 24
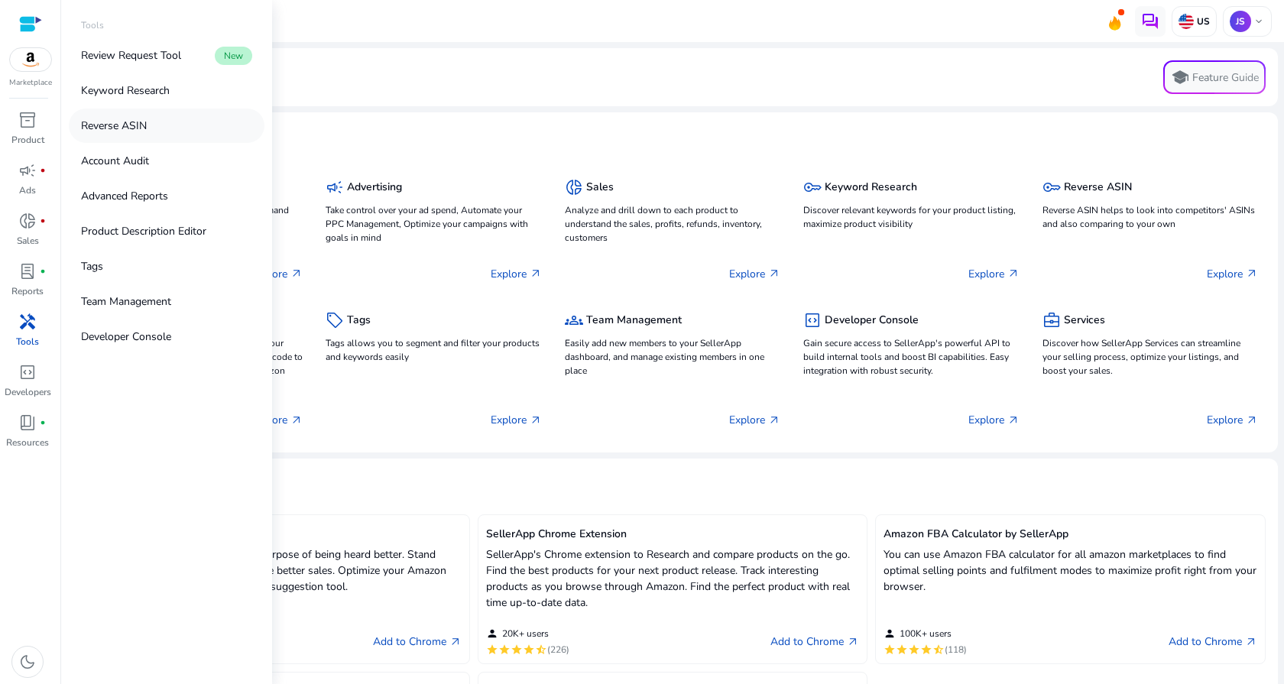
click at [157, 116] on link "Reverse ASIN" at bounding box center [167, 126] width 196 height 34
